Goal: Find specific page/section: Find specific page/section

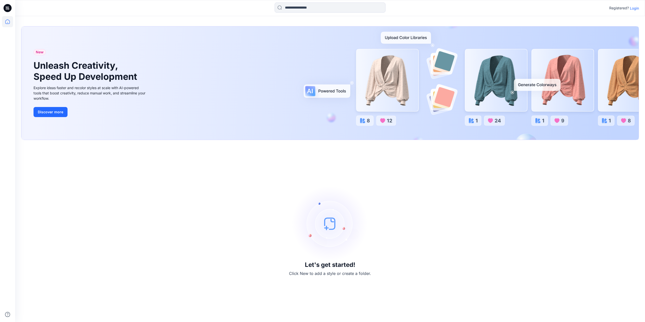
click at [634, 10] on p "Login" at bounding box center [634, 8] width 9 height 5
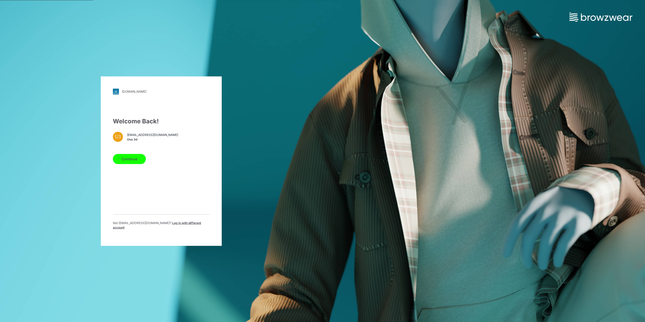
click at [125, 159] on button "Continue" at bounding box center [129, 159] width 33 height 10
click at [124, 158] on button "Continue" at bounding box center [129, 159] width 33 height 10
click at [134, 159] on button "Continue" at bounding box center [129, 159] width 33 height 10
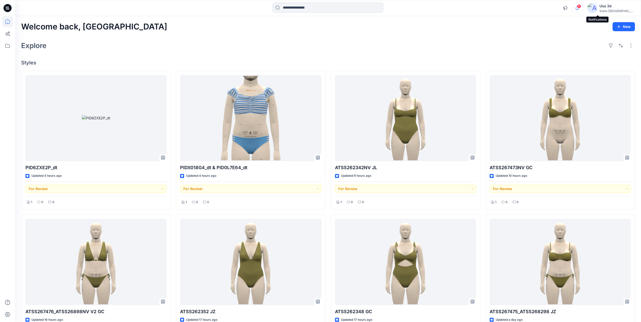
click at [582, 9] on icon "button" at bounding box center [578, 8] width 10 height 10
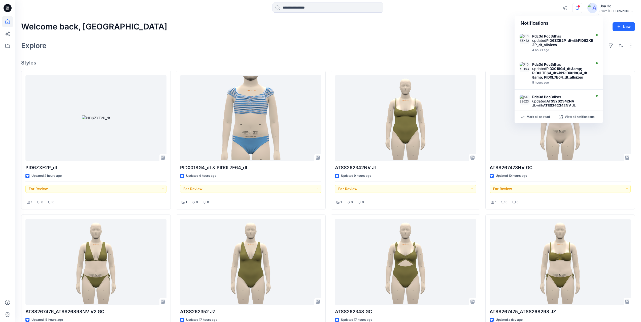
click at [582, 9] on icon "button" at bounding box center [578, 8] width 10 height 10
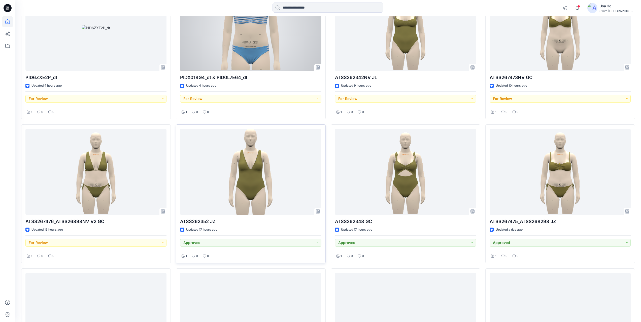
scroll to position [126, 0]
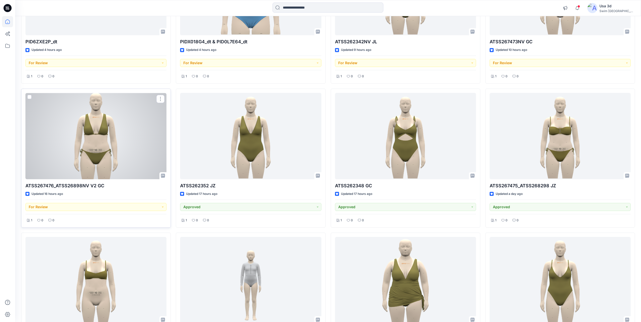
click at [89, 142] on div at bounding box center [95, 136] width 141 height 86
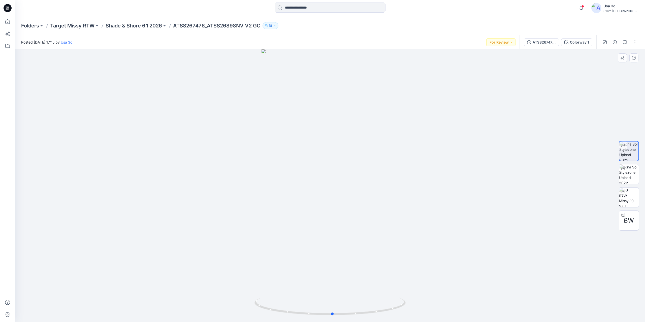
drag, startPoint x: 352, startPoint y: 162, endPoint x: 204, endPoint y: 154, distance: 148.8
click at [204, 154] on div at bounding box center [330, 185] width 630 height 273
click at [586, 10] on icon "button" at bounding box center [581, 8] width 10 height 10
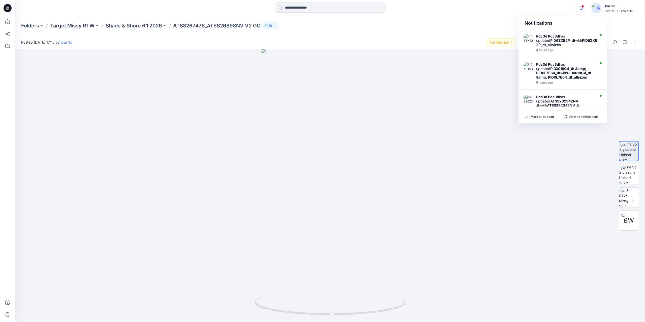
click at [586, 10] on icon "button" at bounding box center [581, 8] width 10 height 10
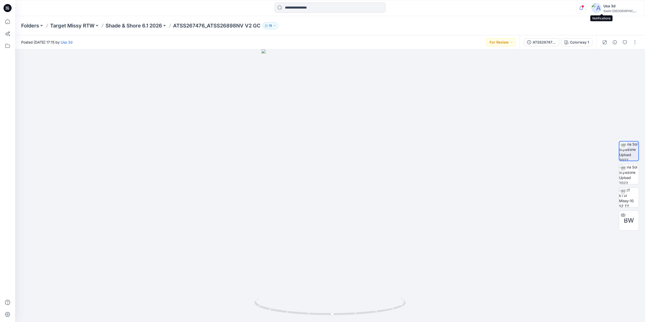
click at [586, 9] on icon "button" at bounding box center [581, 8] width 10 height 10
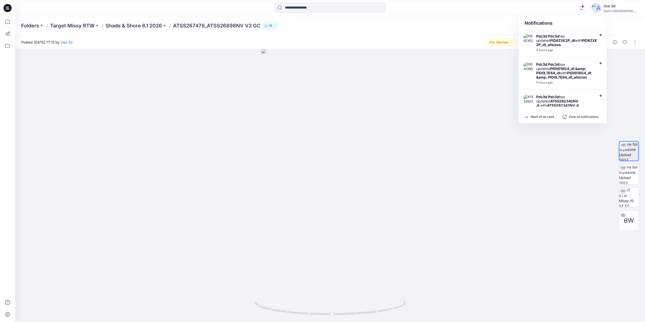
click at [586, 9] on icon "button" at bounding box center [581, 8] width 10 height 10
